Goal: Find specific page/section: Find specific page/section

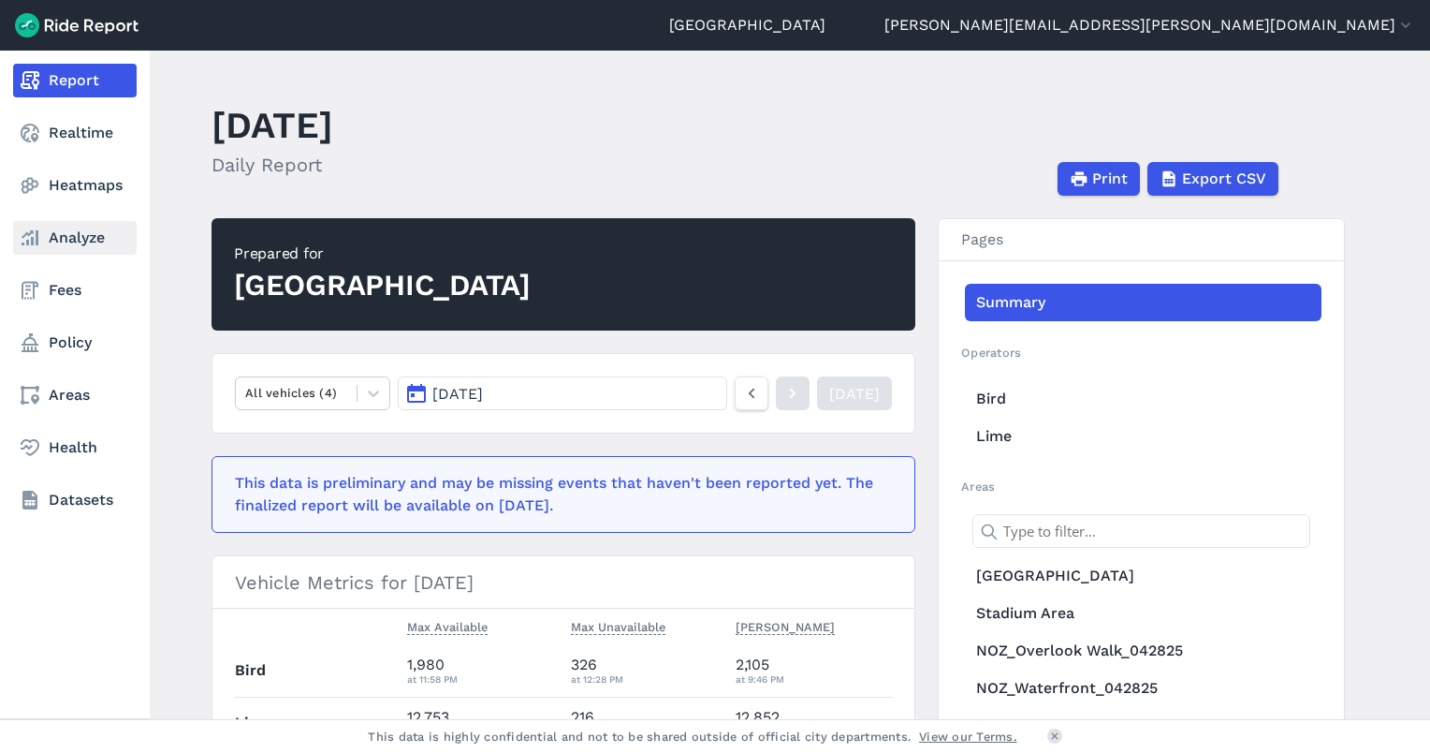
click at [26, 239] on icon at bounding box center [30, 238] width 22 height 22
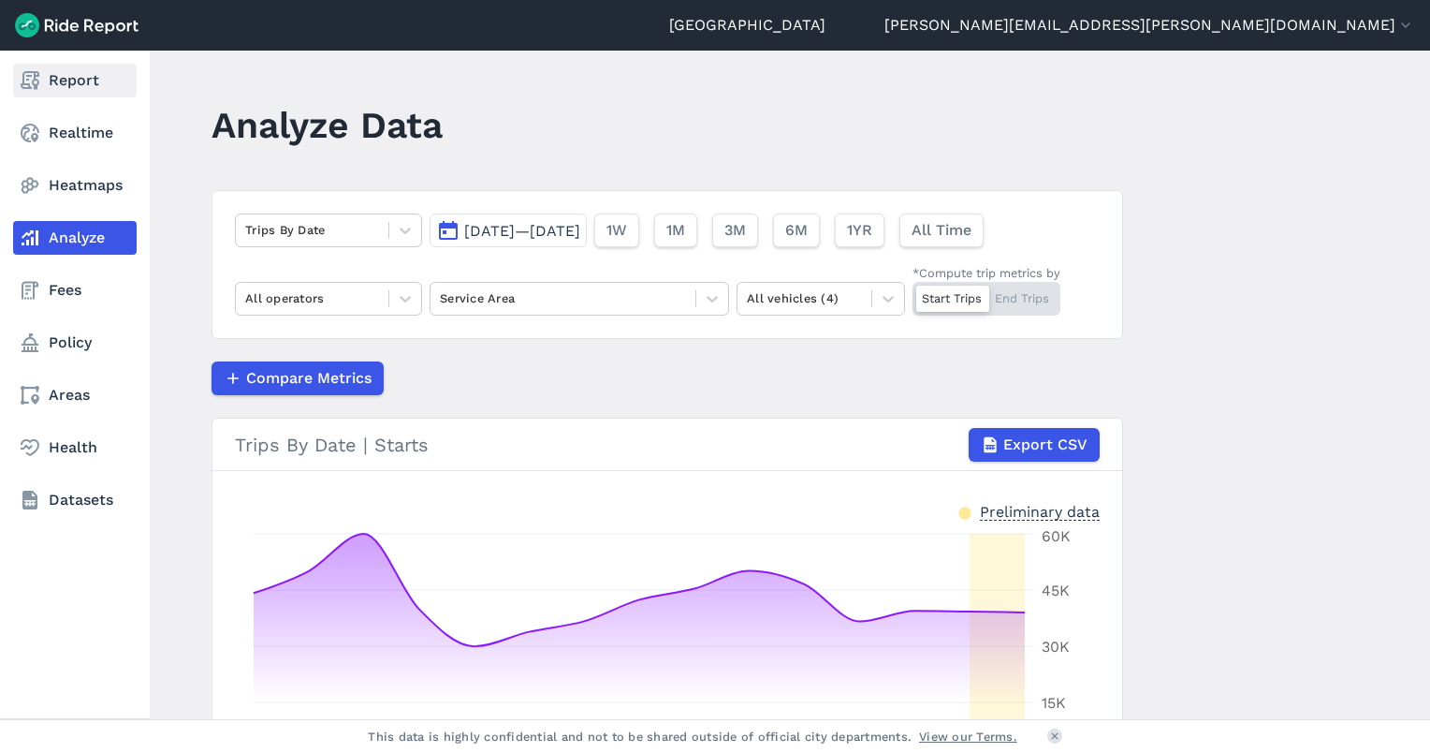
click at [20, 80] on icon at bounding box center [30, 80] width 22 height 22
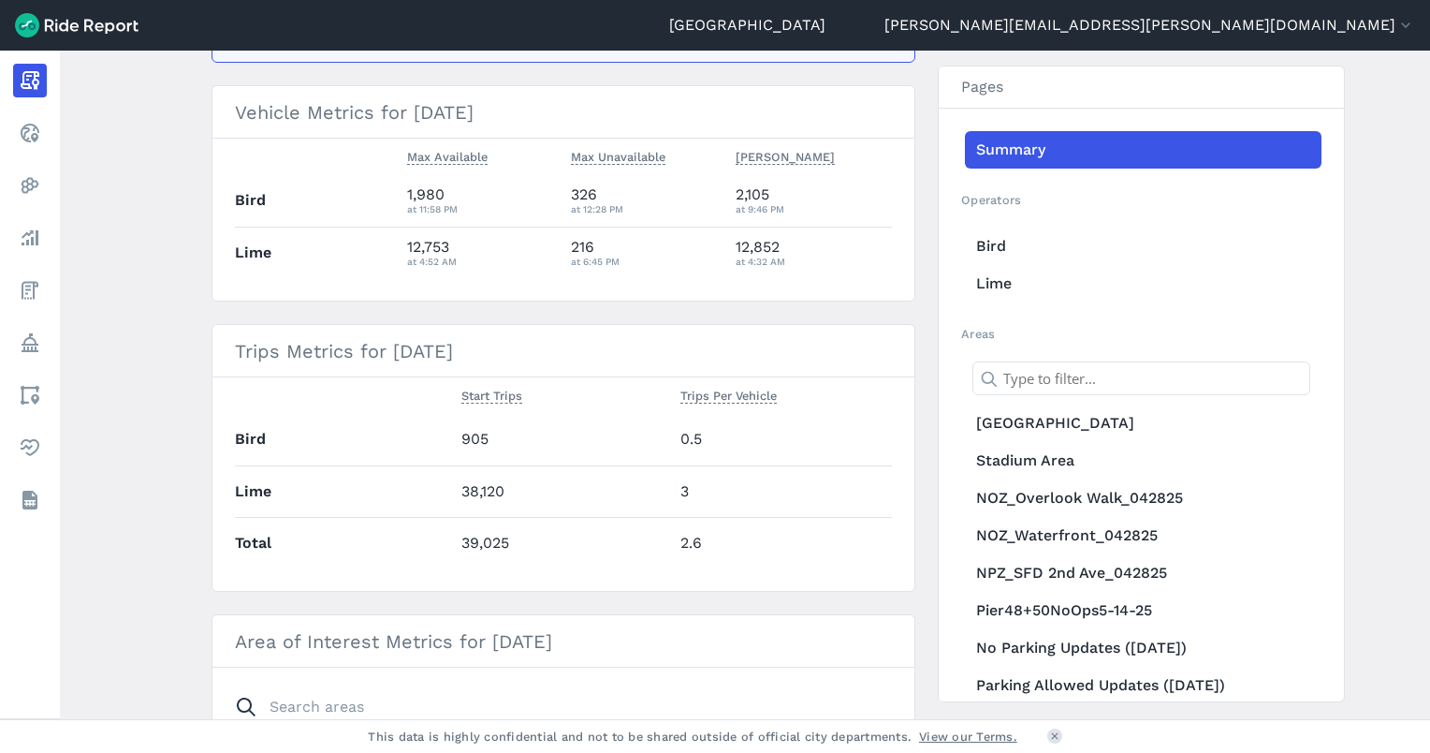
scroll to position [471, 0]
click at [1386, 280] on main "[DATE] Daily Report Print Export CSV Prepared for Seattle All vehicles (4) [DAT…" at bounding box center [745, 385] width 1371 height 668
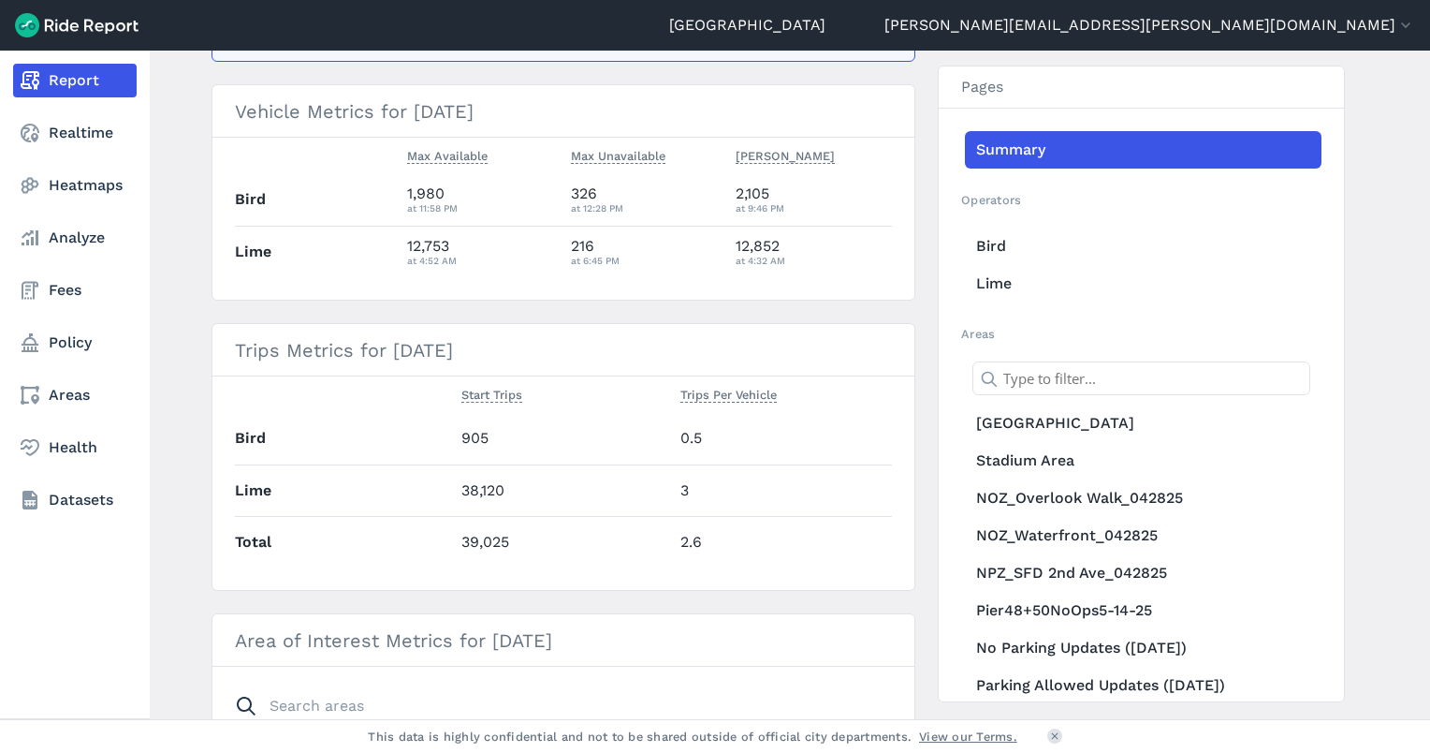
click at [9, 565] on div "Report Realtime Heatmaps Analyze Fees Policy Areas Health Datasets" at bounding box center [75, 385] width 150 height 668
